Goal: Task Accomplishment & Management: Use online tool/utility

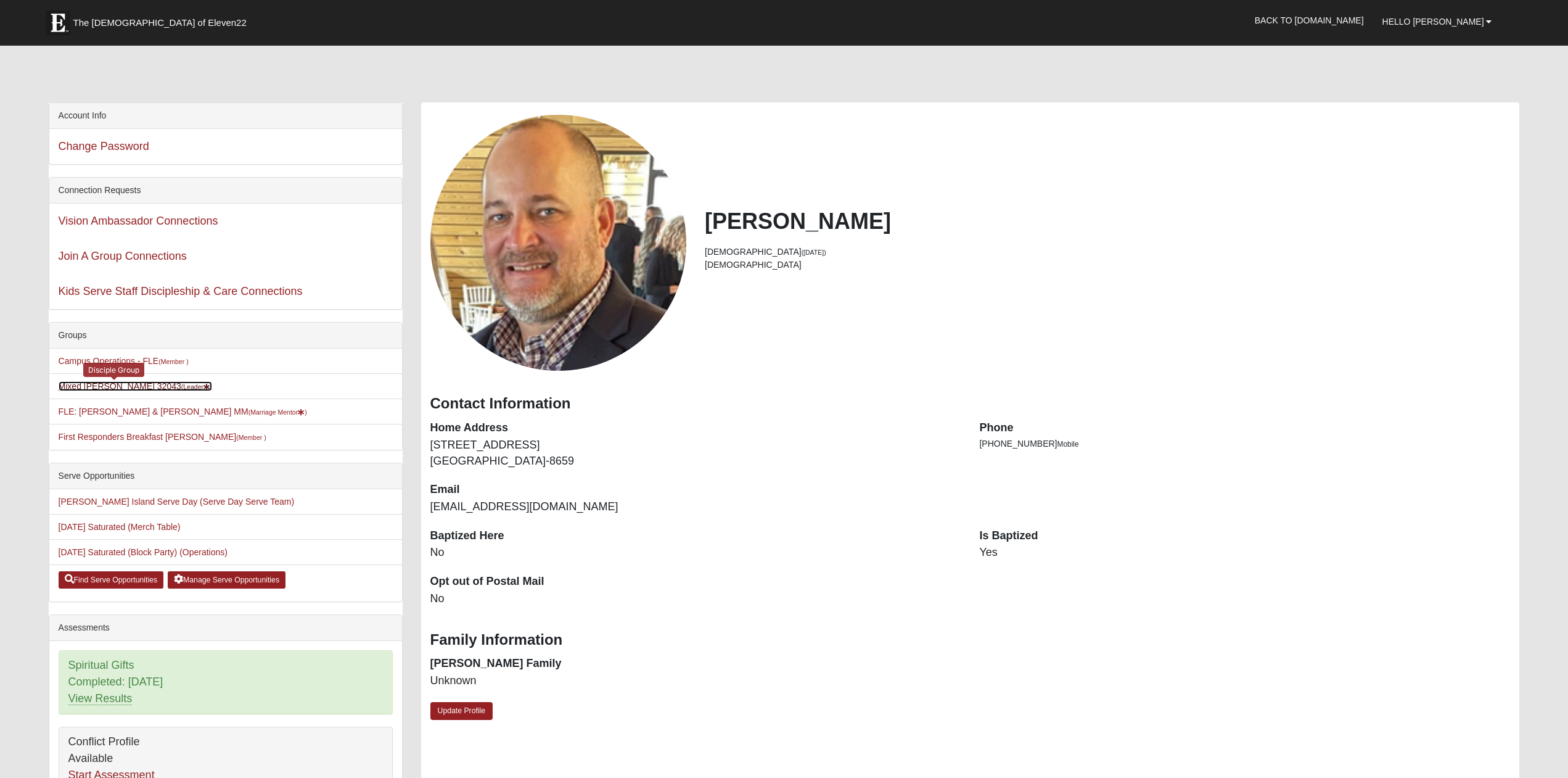
click at [123, 388] on link "Mixed Yoder 32043 (Leader )" at bounding box center [136, 386] width 154 height 10
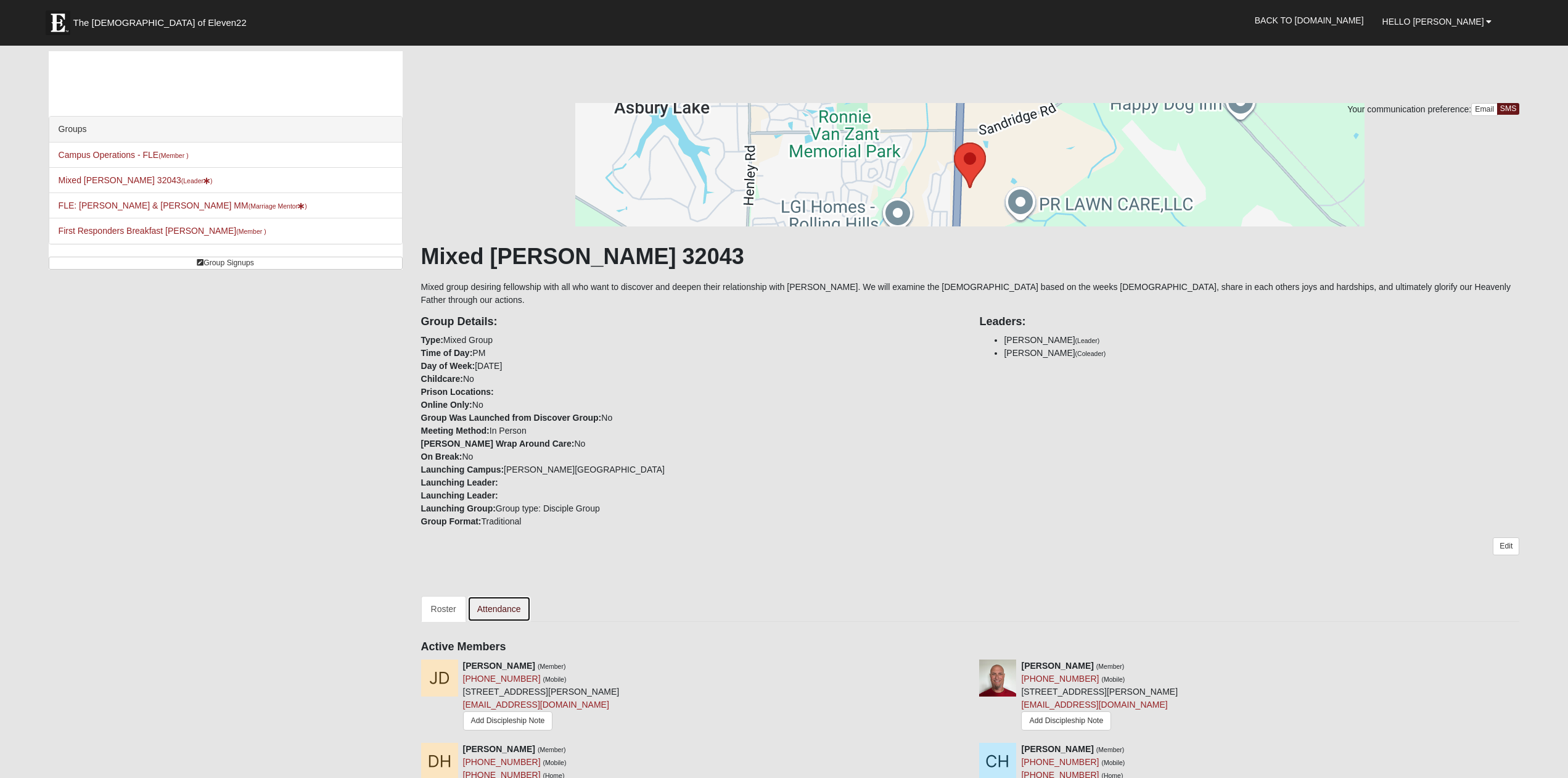
click at [516, 597] on link "Attendance" at bounding box center [499, 609] width 63 height 26
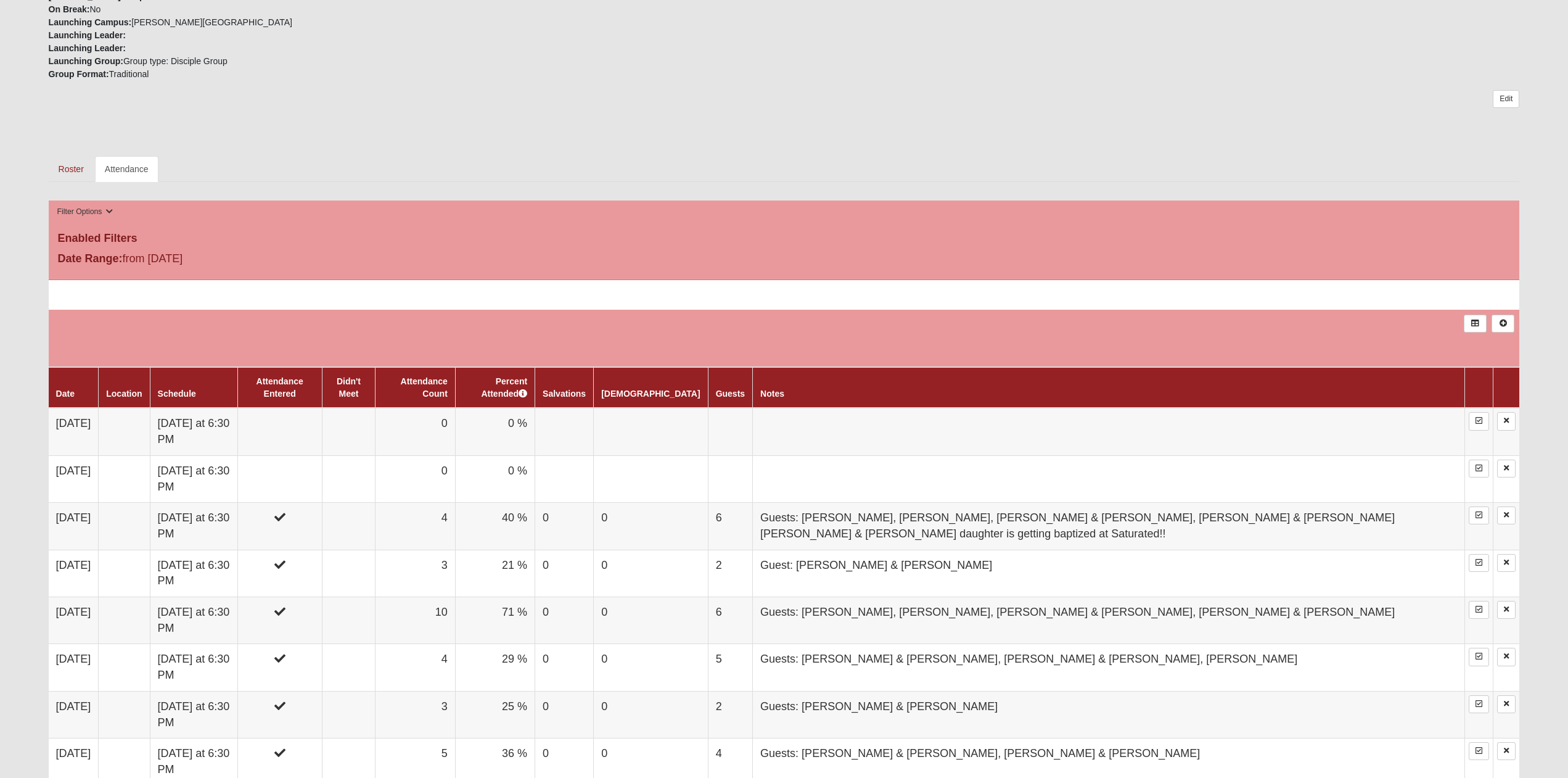
scroll to position [441, 0]
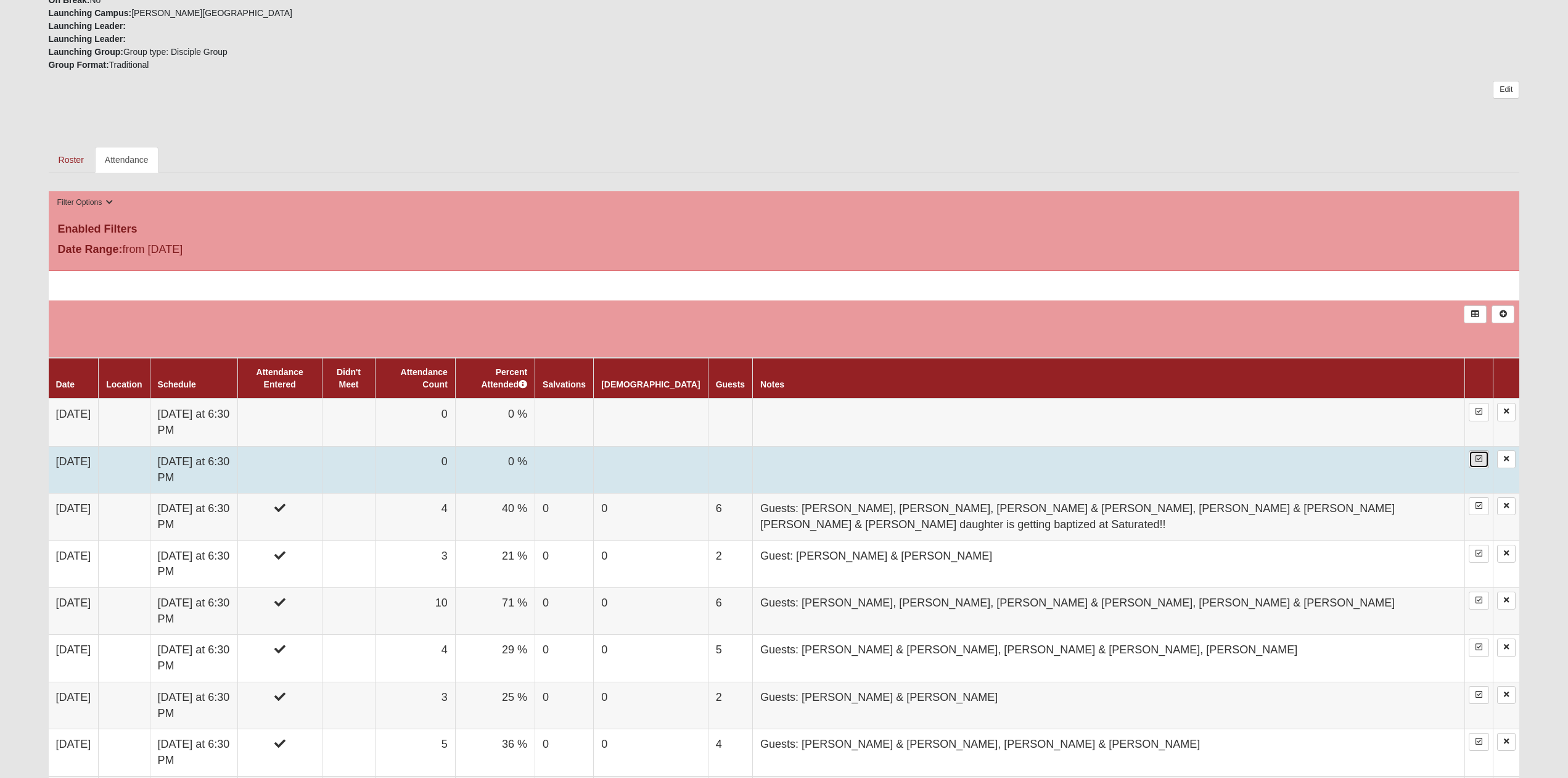
click at [1480, 462] on icon at bounding box center [1479, 459] width 7 height 8
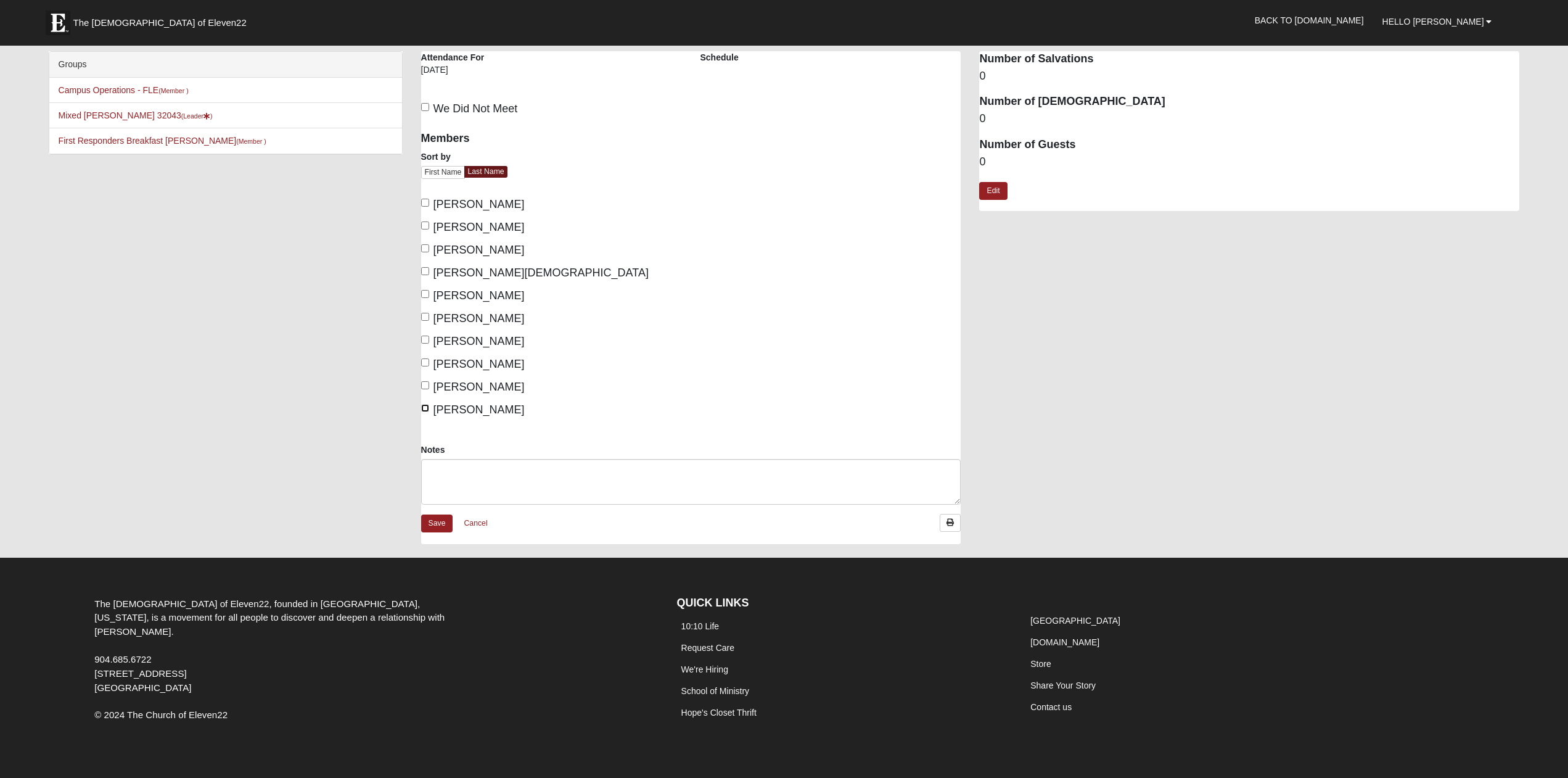
click at [425, 409] on input "Yoder, Rae" at bounding box center [425, 408] width 8 height 8
checkbox input "true"
click at [424, 387] on input "Yoder, Joel" at bounding box center [425, 385] width 8 height 8
checkbox input "true"
click at [424, 227] on input "Heisler, Chris" at bounding box center [425, 225] width 8 height 8
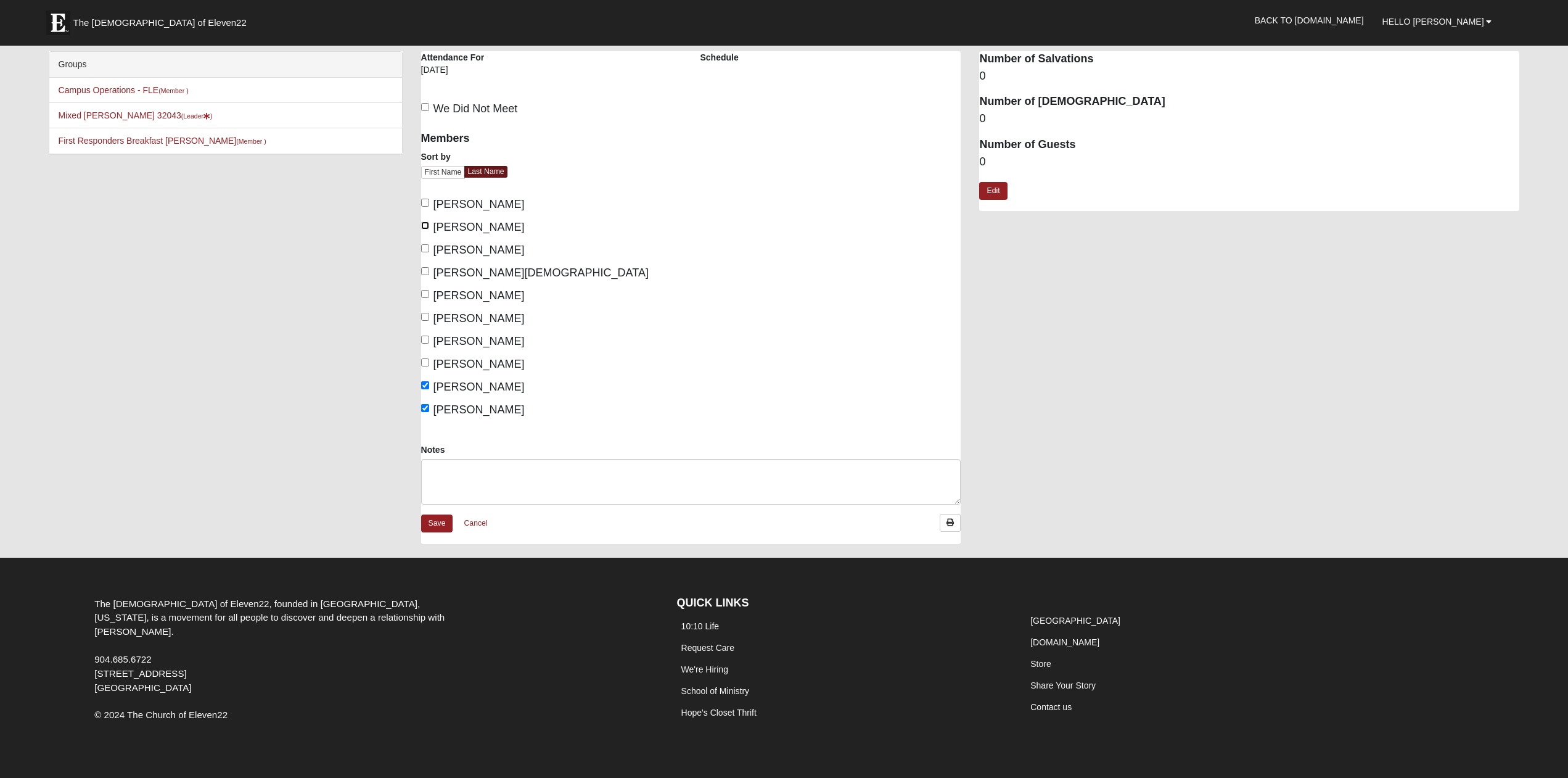
checkbox input "true"
click at [424, 203] on input "[PERSON_NAME]" at bounding box center [425, 203] width 8 height 8
checkbox input "true"
click at [425, 270] on input "[PERSON_NAME][DEMOGRAPHIC_DATA]" at bounding box center [425, 271] width 8 height 8
checkbox input "true"
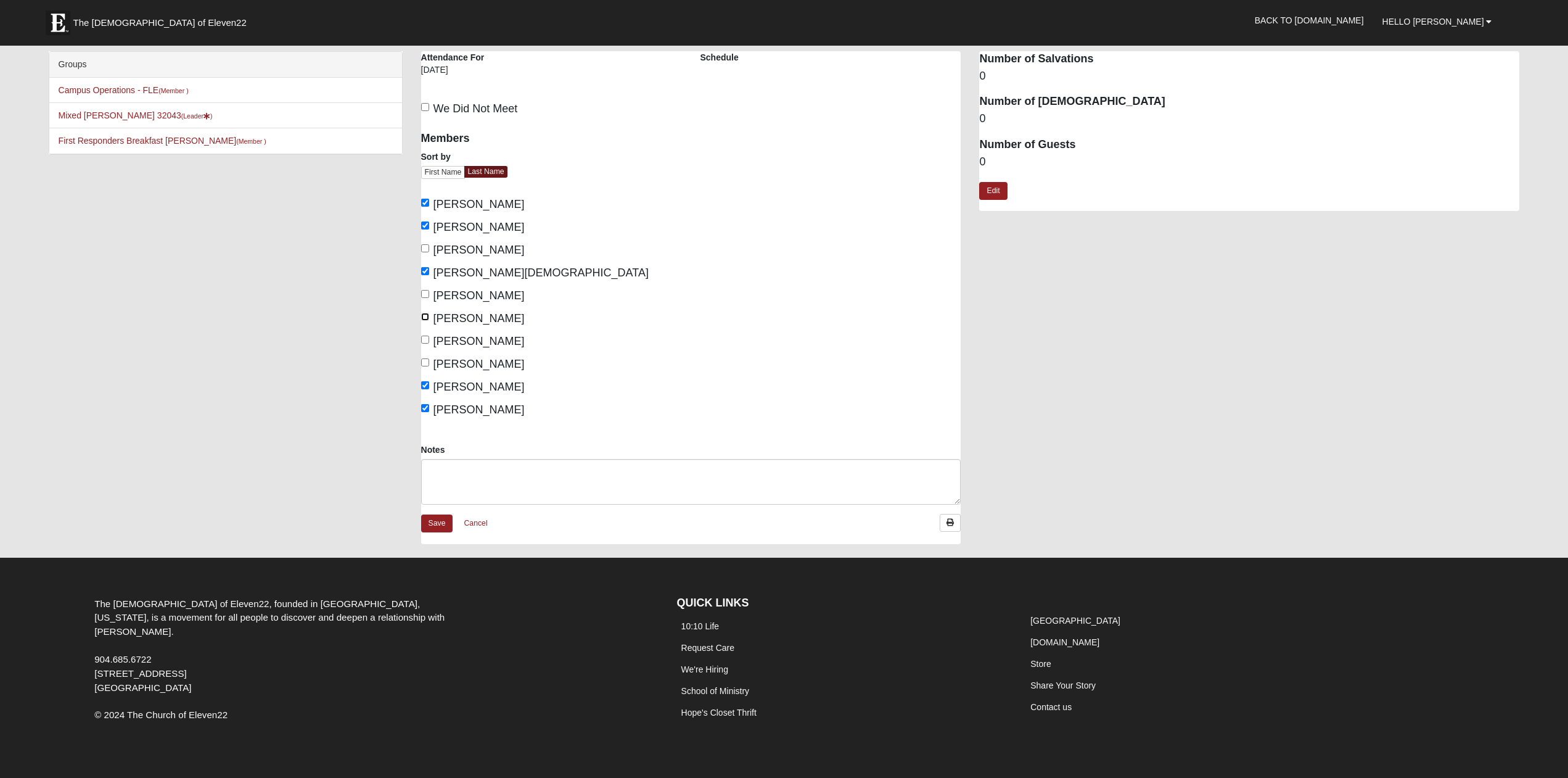
click at [426, 317] on input "[PERSON_NAME]" at bounding box center [425, 317] width 8 height 8
checkbox input "true"
click at [443, 525] on link "Save" at bounding box center [437, 524] width 32 height 18
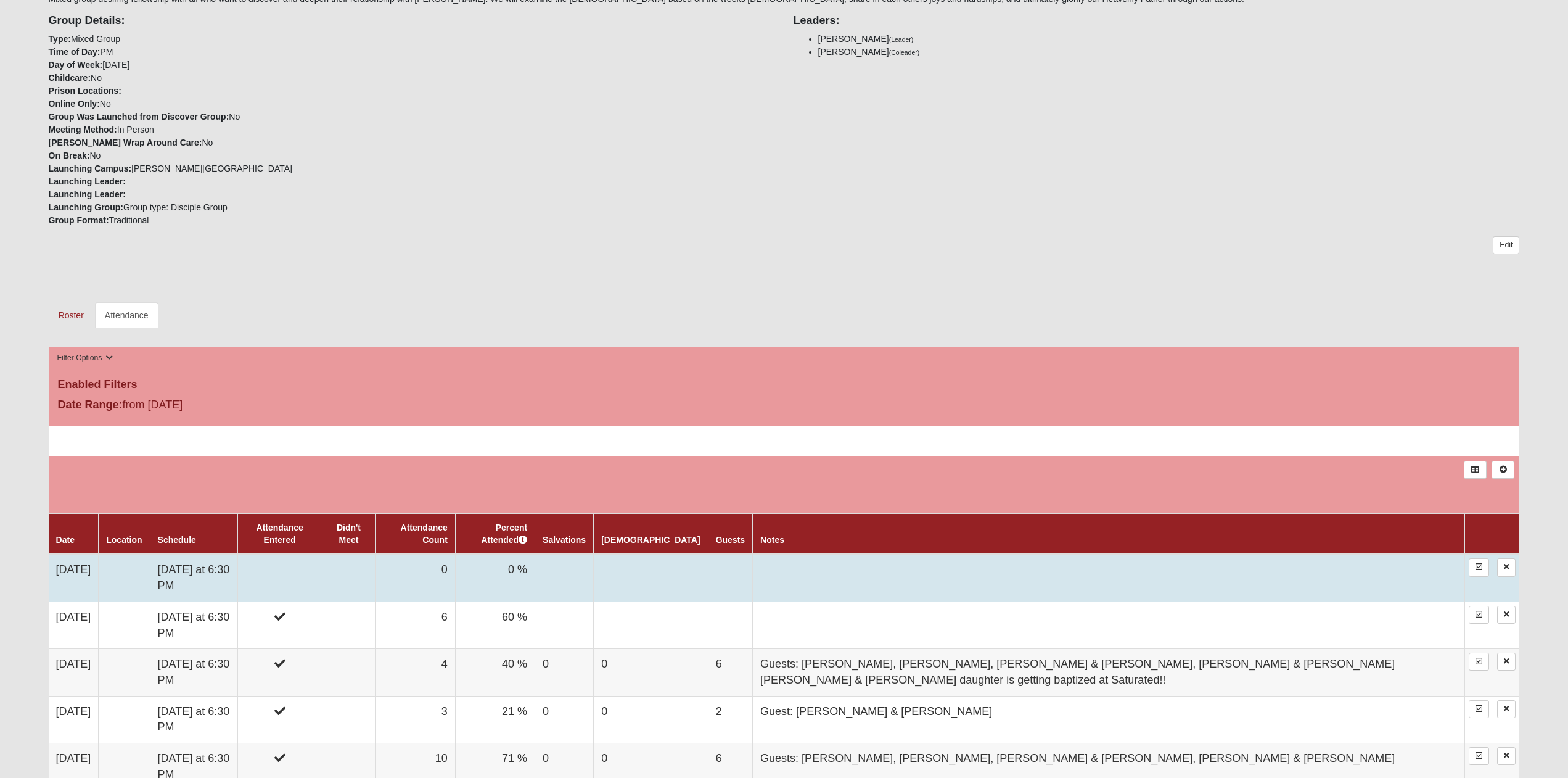
scroll to position [315, 0]
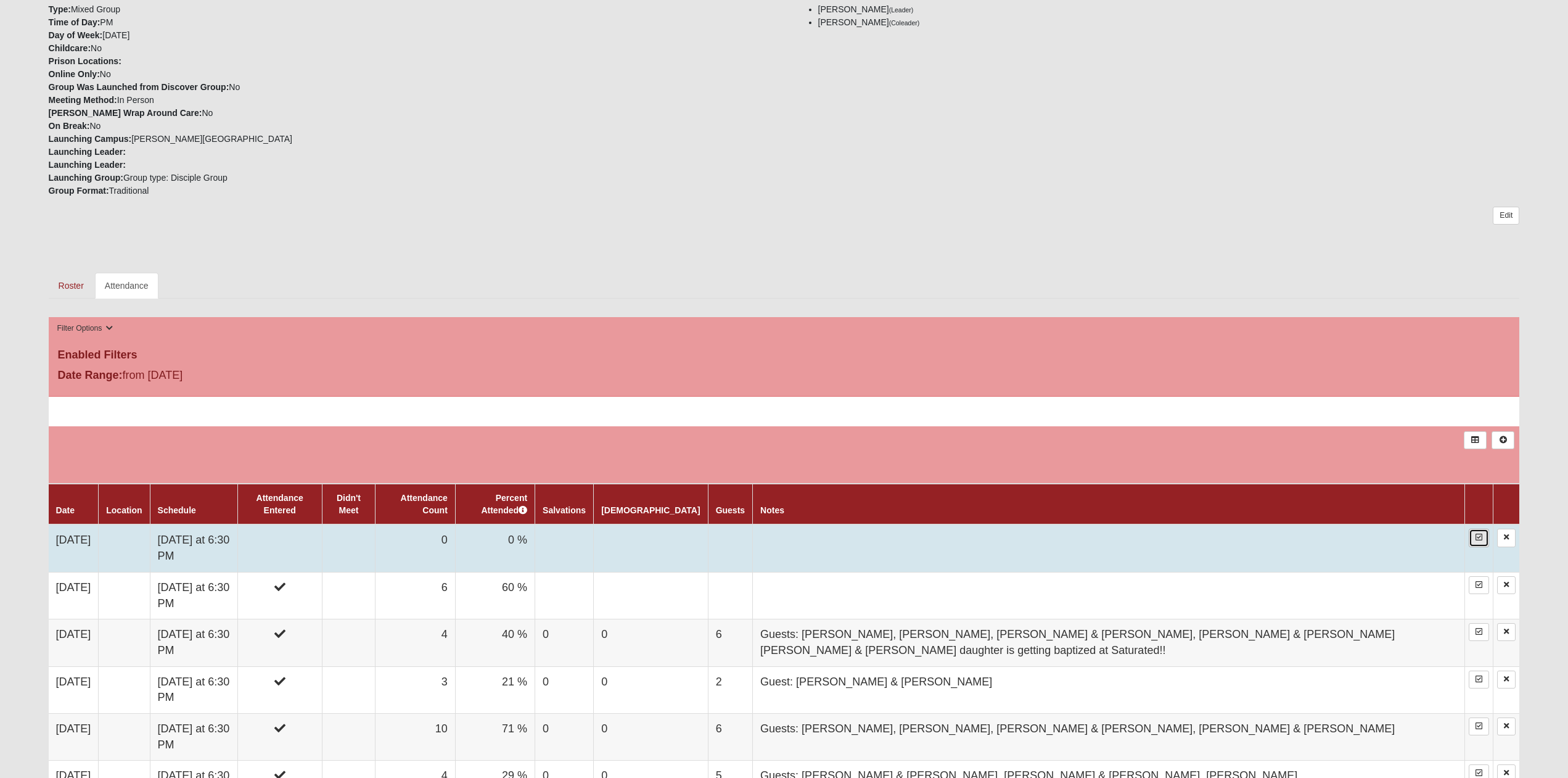
click at [1479, 539] on icon at bounding box center [1479, 538] width 7 height 8
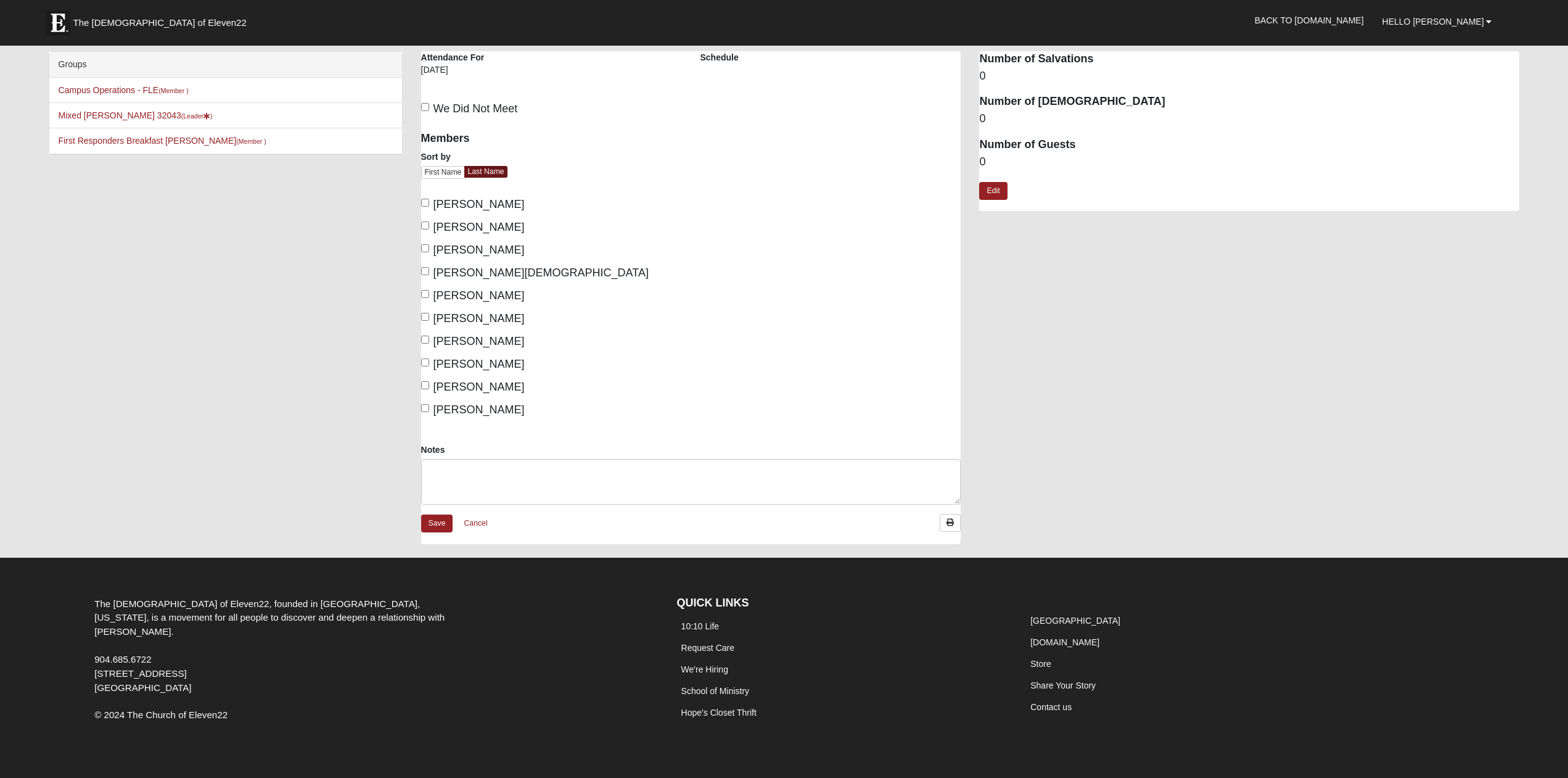
click at [462, 112] on span "We Did Not Meet" at bounding box center [476, 108] width 85 height 12
click at [429, 111] on input "We Did Not Meet" at bounding box center [425, 107] width 8 height 8
checkbox input "true"
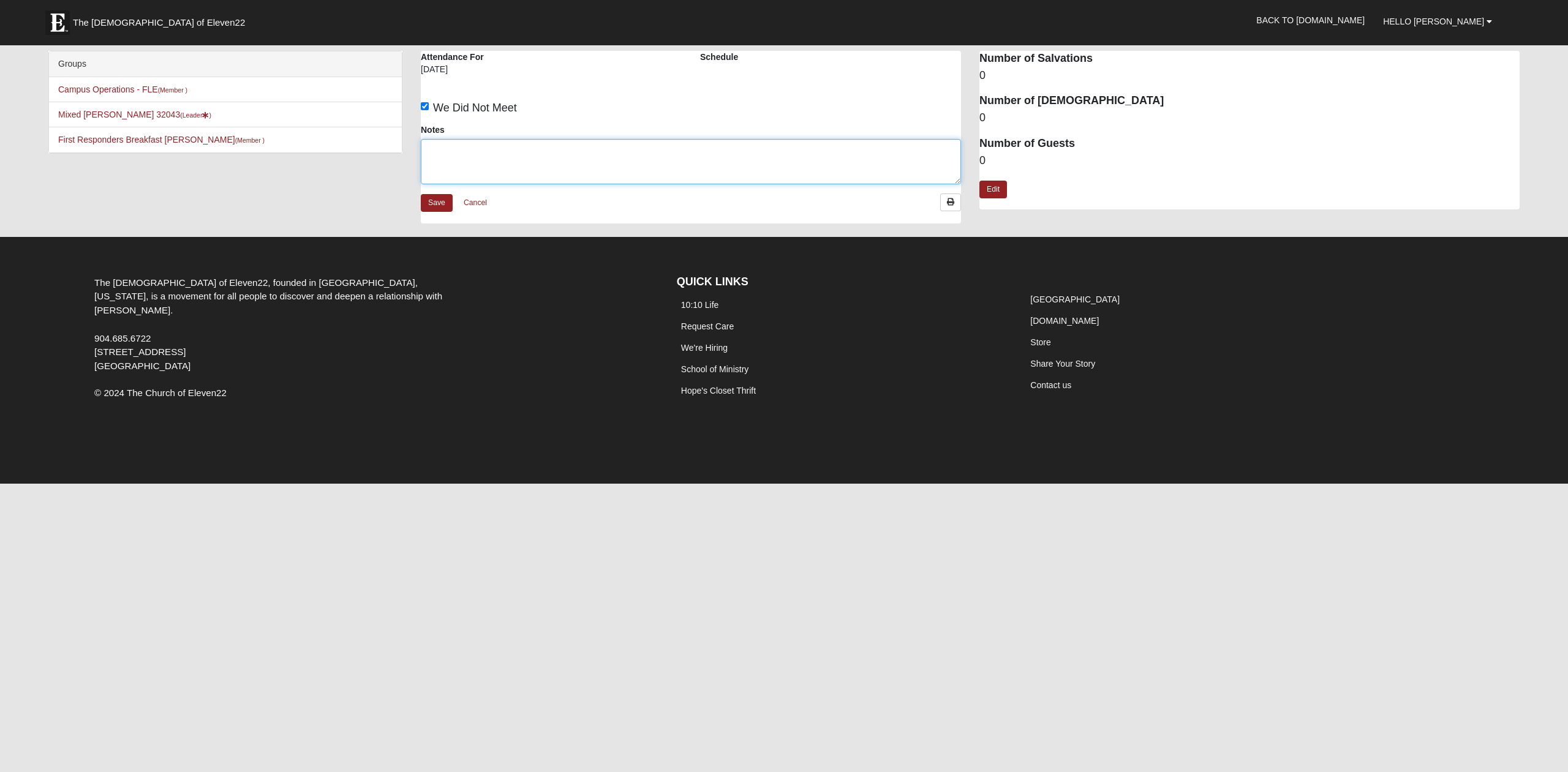
click at [470, 155] on textarea "Notes" at bounding box center [691, 161] width 540 height 45
type textarea "s"
type textarea "illness"
click at [436, 201] on link "Save" at bounding box center [437, 203] width 32 height 18
